Goal: Transaction & Acquisition: Book appointment/travel/reservation

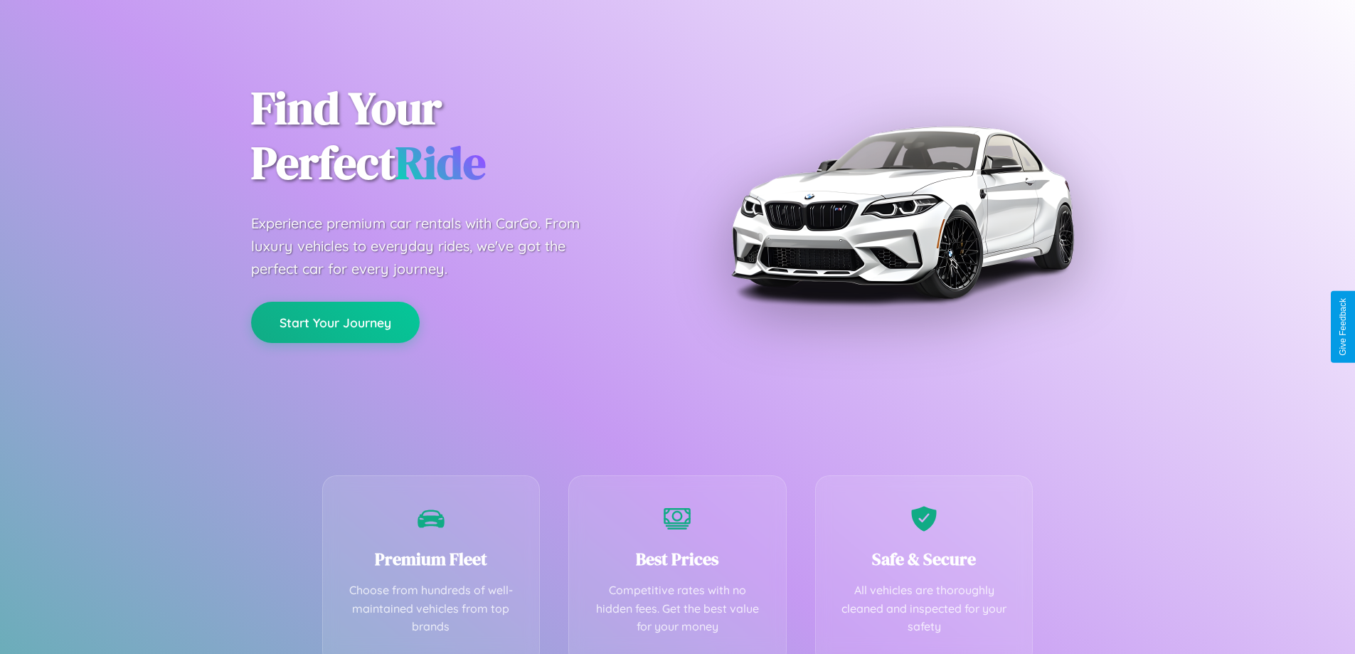
scroll to position [280, 0]
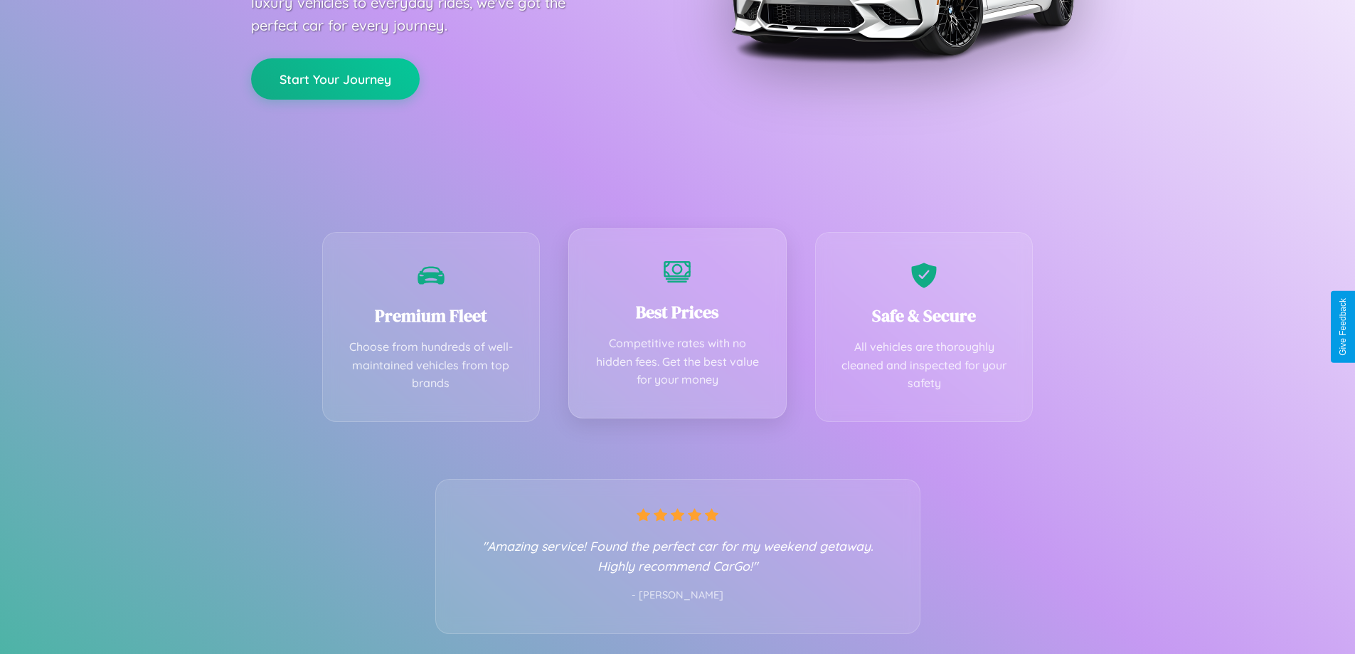
click at [677, 326] on div "Best Prices Competitive rates with no hidden fees. Get the best value for your …" at bounding box center [677, 323] width 218 height 190
click at [335, 78] on button "Start Your Journey" at bounding box center [335, 77] width 169 height 41
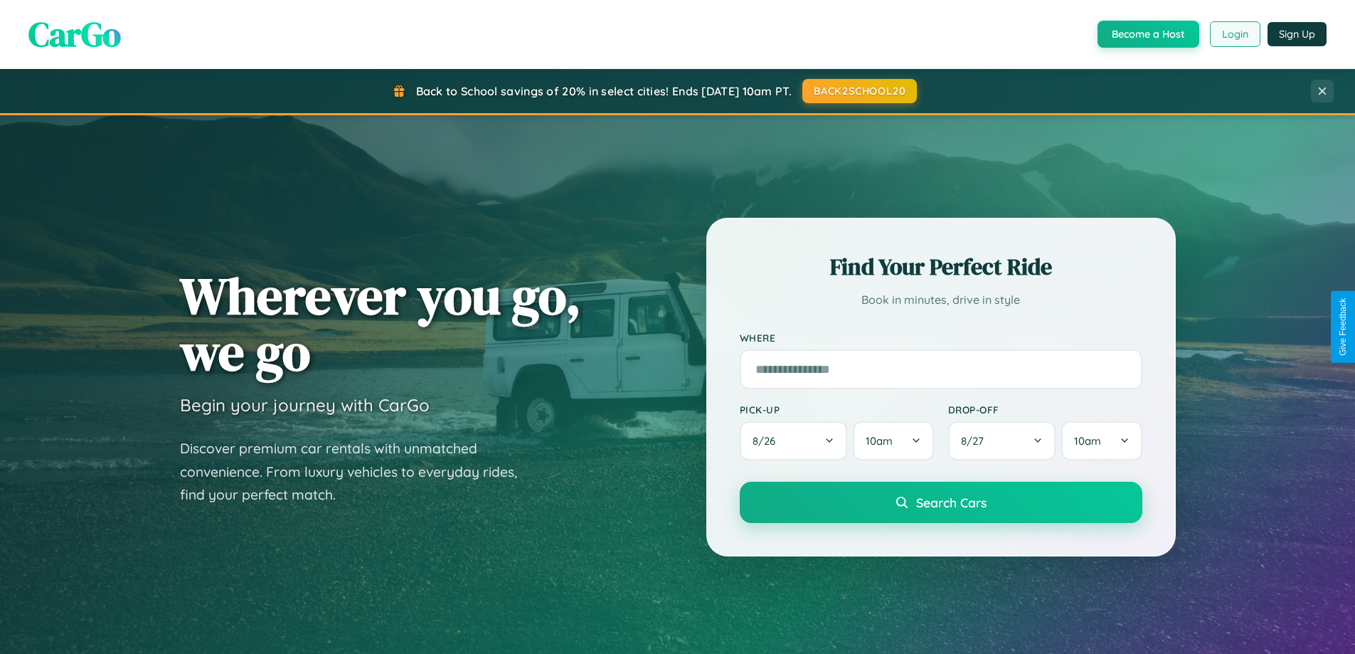
click at [1234, 34] on button "Login" at bounding box center [1235, 34] width 51 height 26
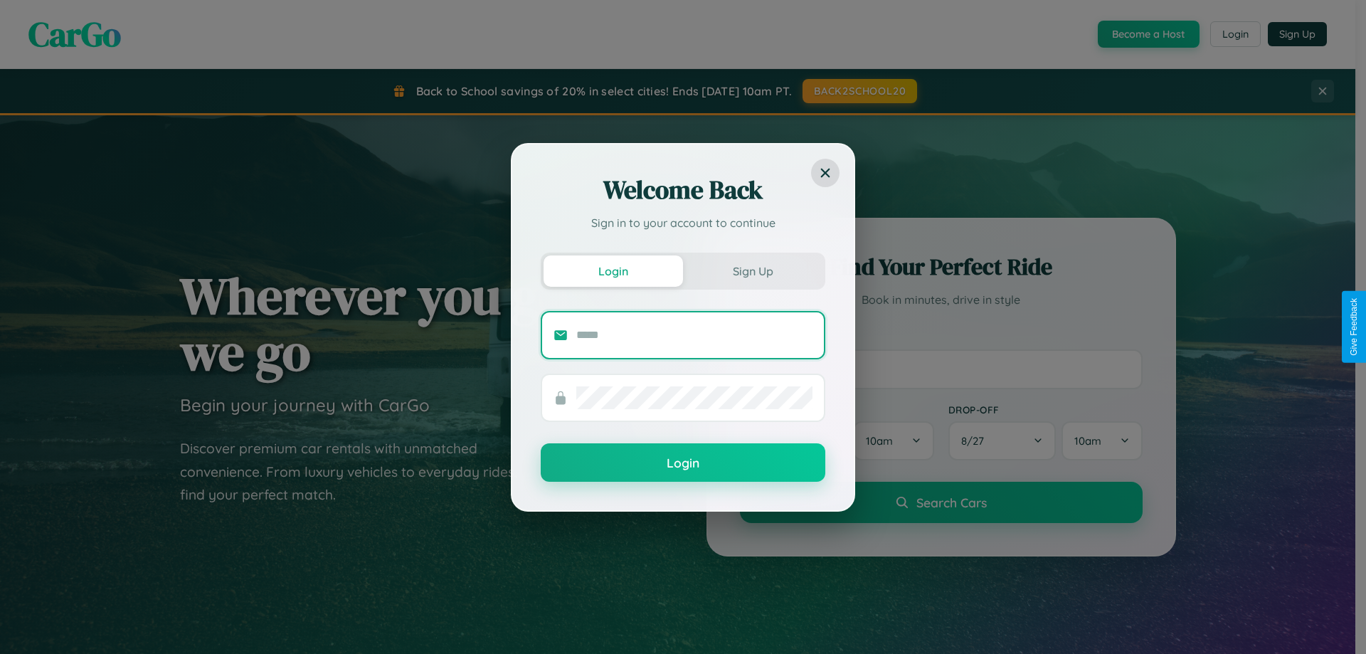
click at [694, 334] on input "text" at bounding box center [694, 335] width 236 height 23
type input "**********"
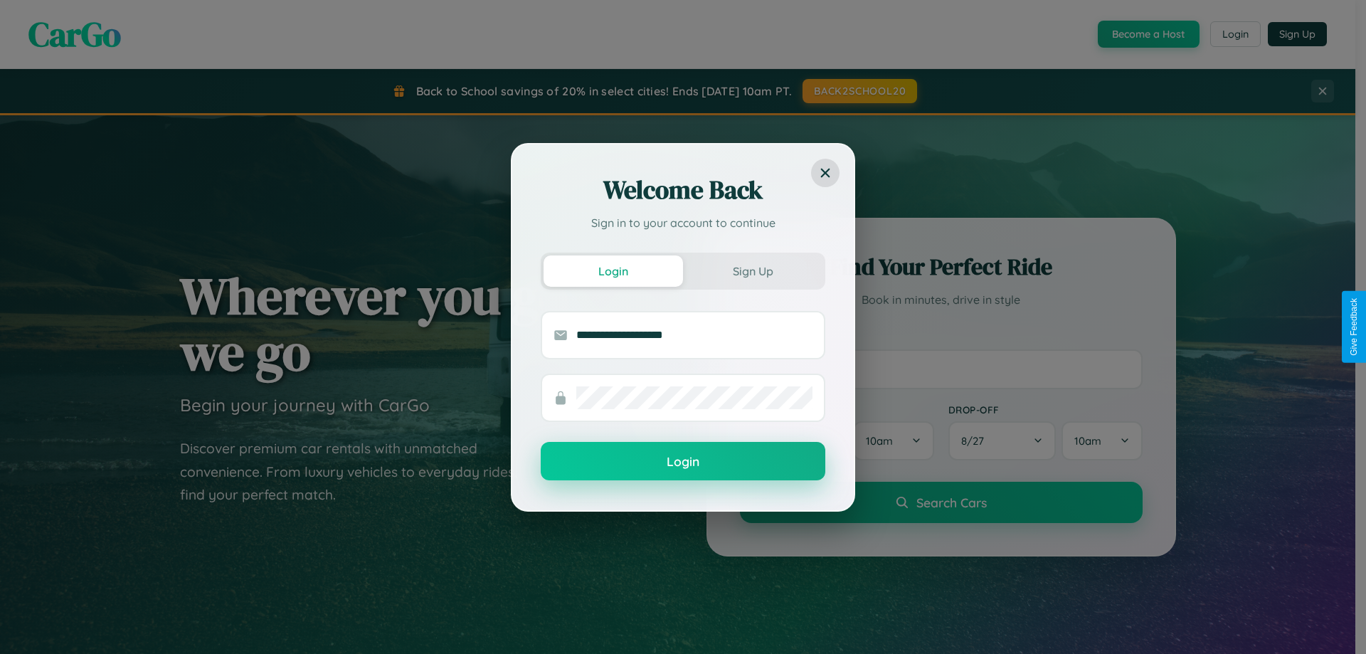
click at [683, 462] on button "Login" at bounding box center [683, 461] width 285 height 38
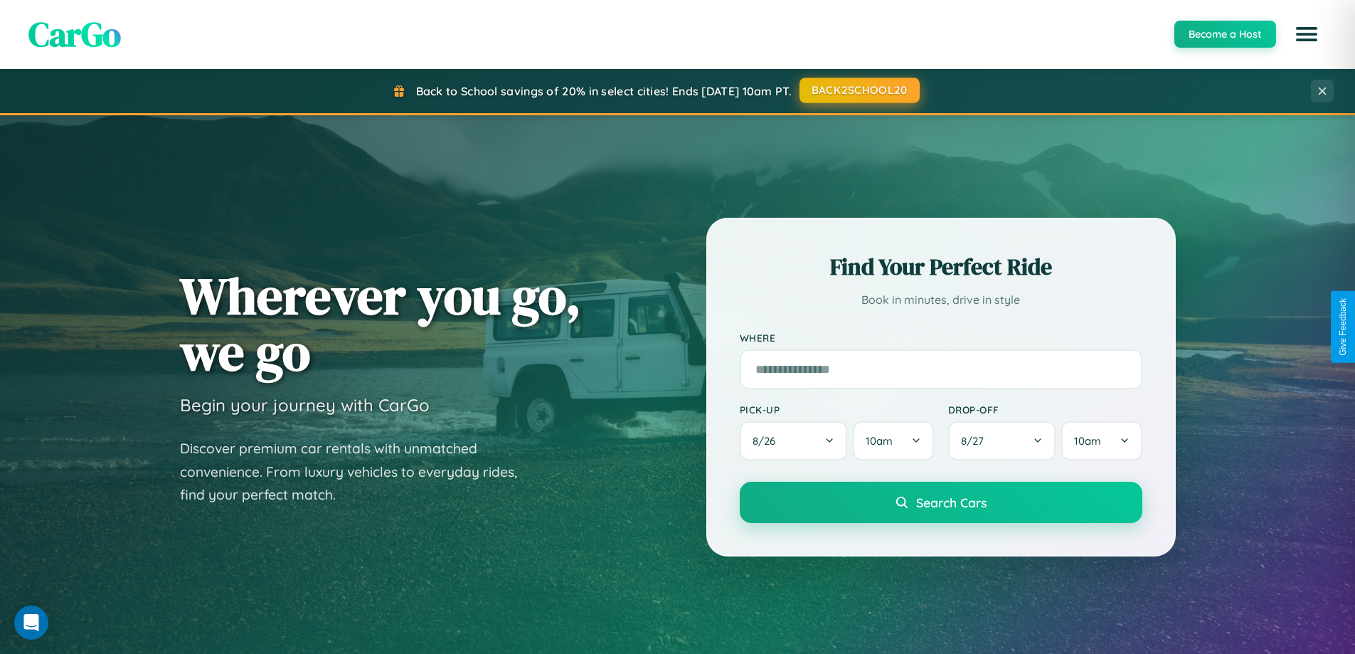
click at [859, 91] on button "BACK2SCHOOL20" at bounding box center [859, 91] width 120 height 26
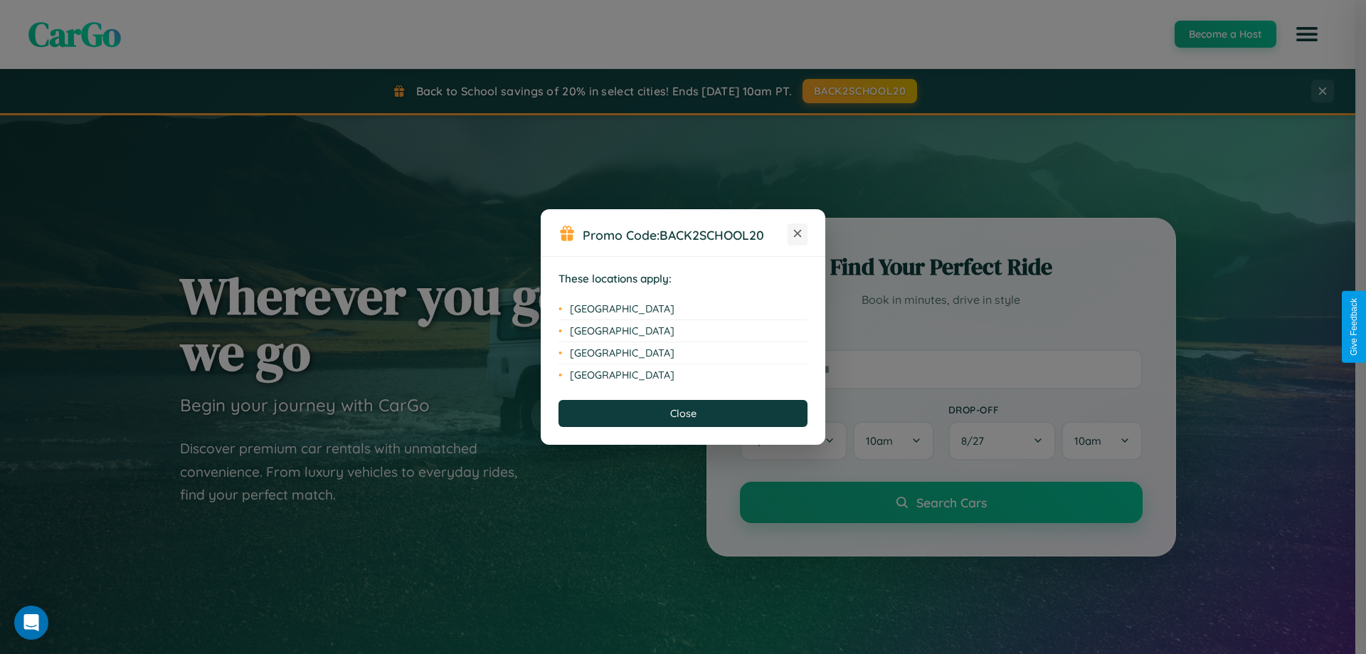
click at [797, 234] on icon at bounding box center [798, 234] width 8 height 8
